Goal: Task Accomplishment & Management: Use online tool/utility

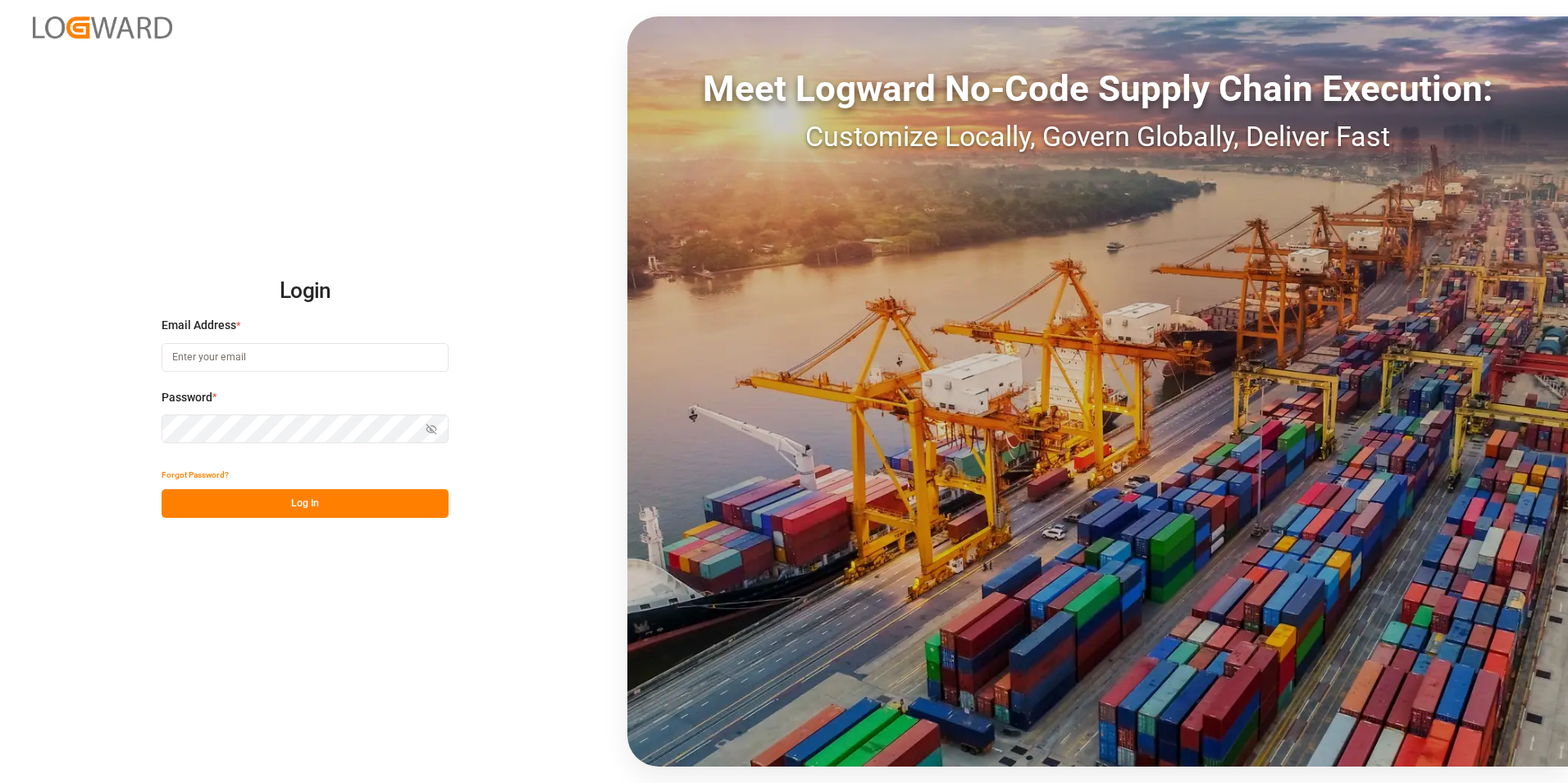
type input "[PERSON_NAME][EMAIL_ADDRESS][DOMAIN_NAME]"
click at [301, 511] on button "Log In" at bounding box center [305, 503] width 287 height 28
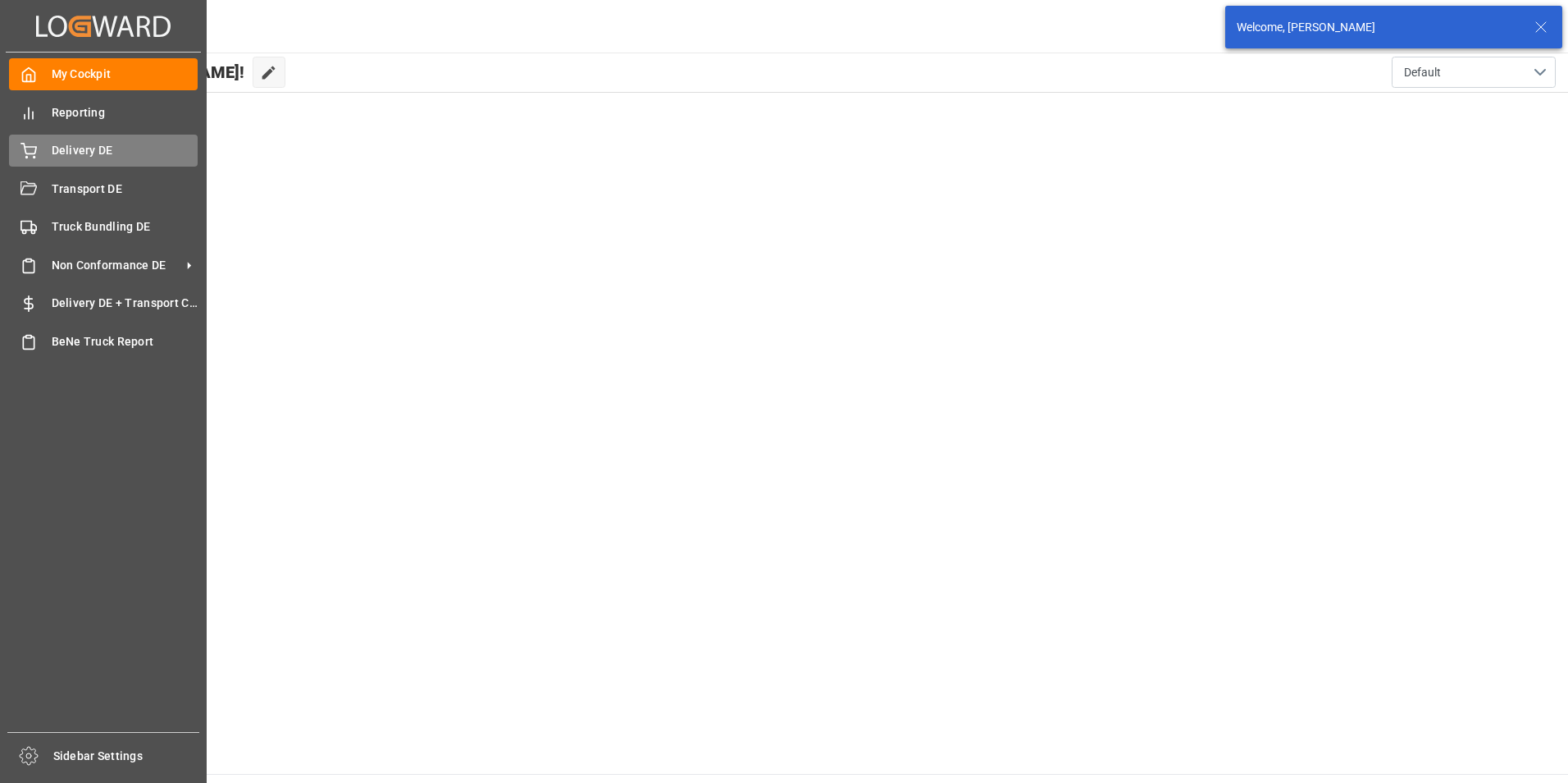
click at [24, 149] on icon at bounding box center [28, 151] width 17 height 17
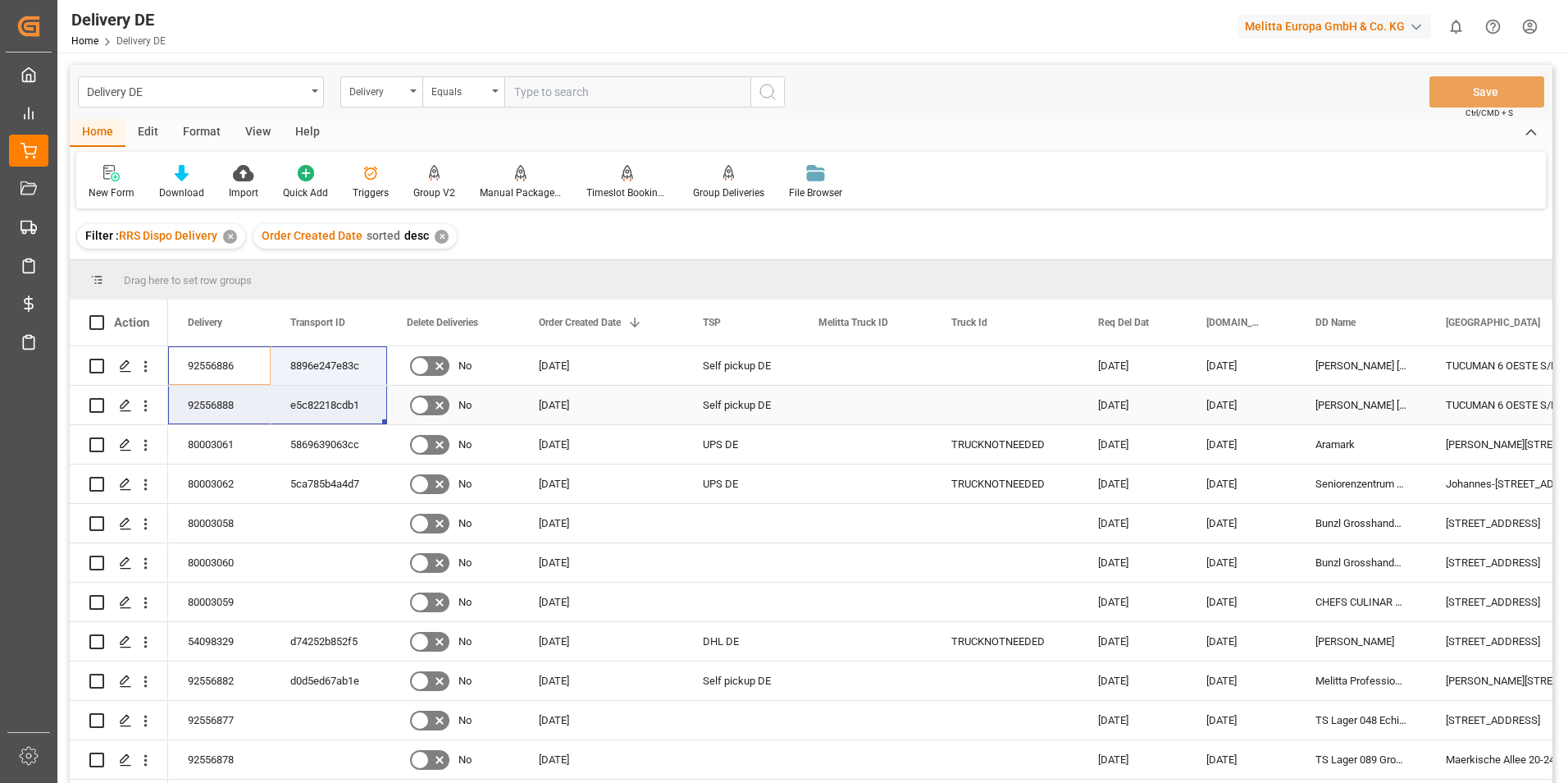
drag, startPoint x: 221, startPoint y: 359, endPoint x: 309, endPoint y: 403, distance: 98.4
